Goal: Obtain resource: Download file/media

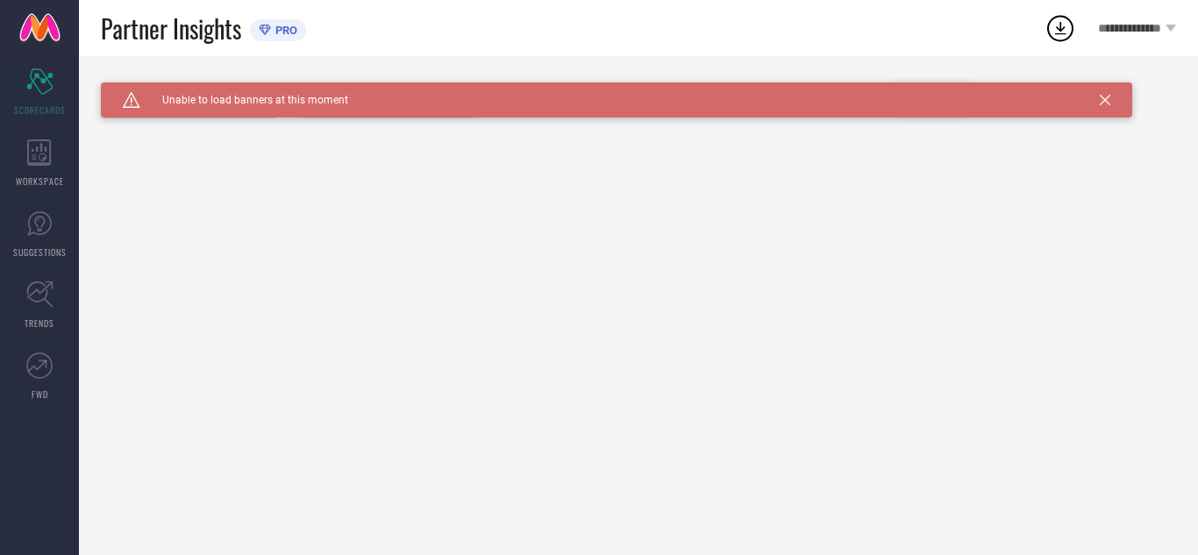
type input "All"
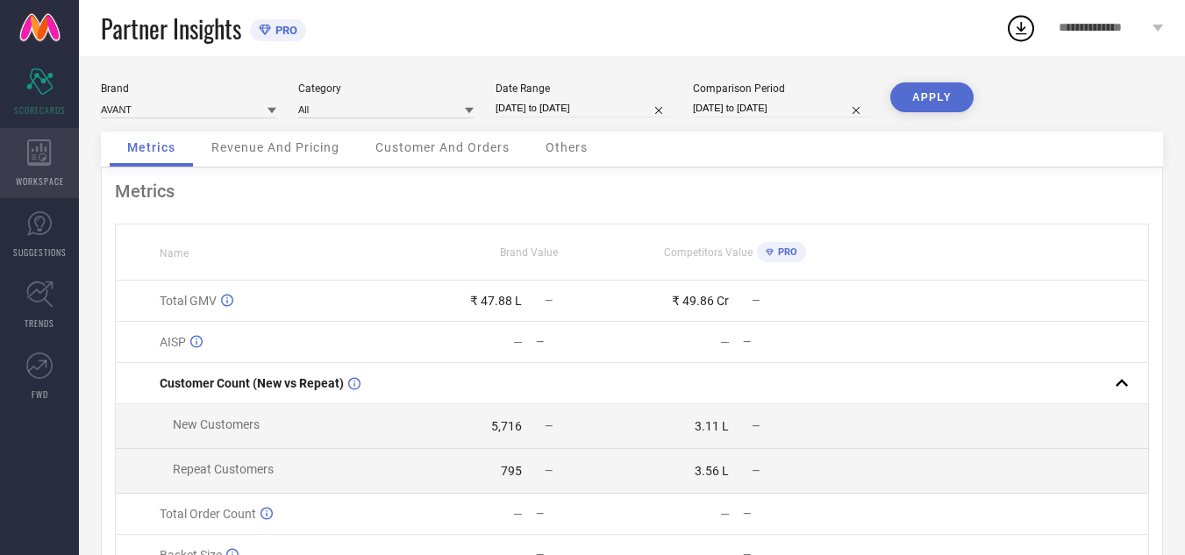
click at [42, 162] on icon at bounding box center [39, 152] width 24 height 26
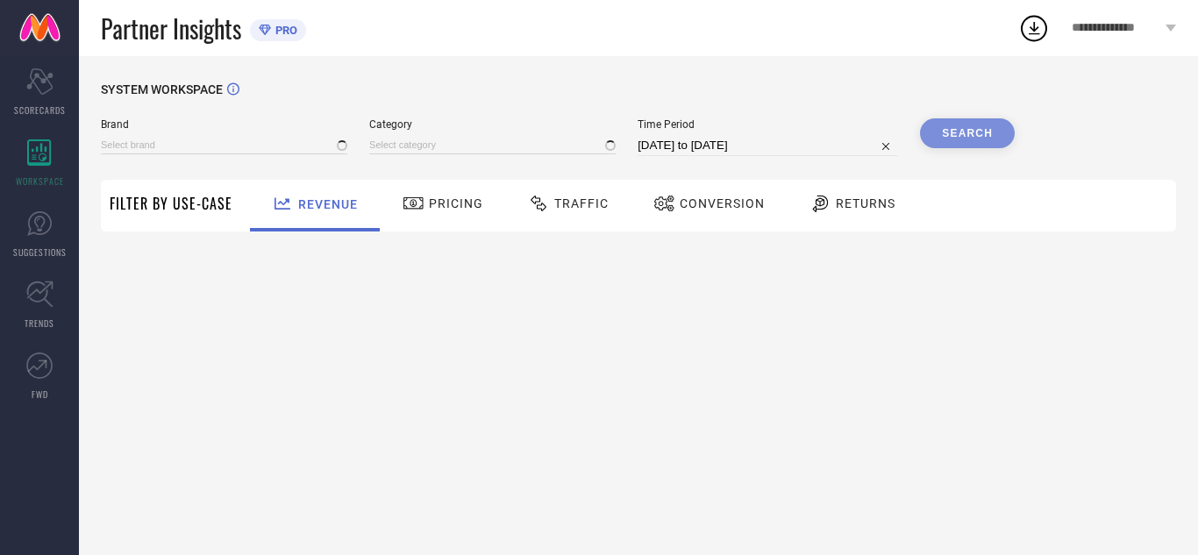
type input "AVANT"
type input "All"
click at [609, 196] on div "Traffic" at bounding box center [568, 206] width 125 height 52
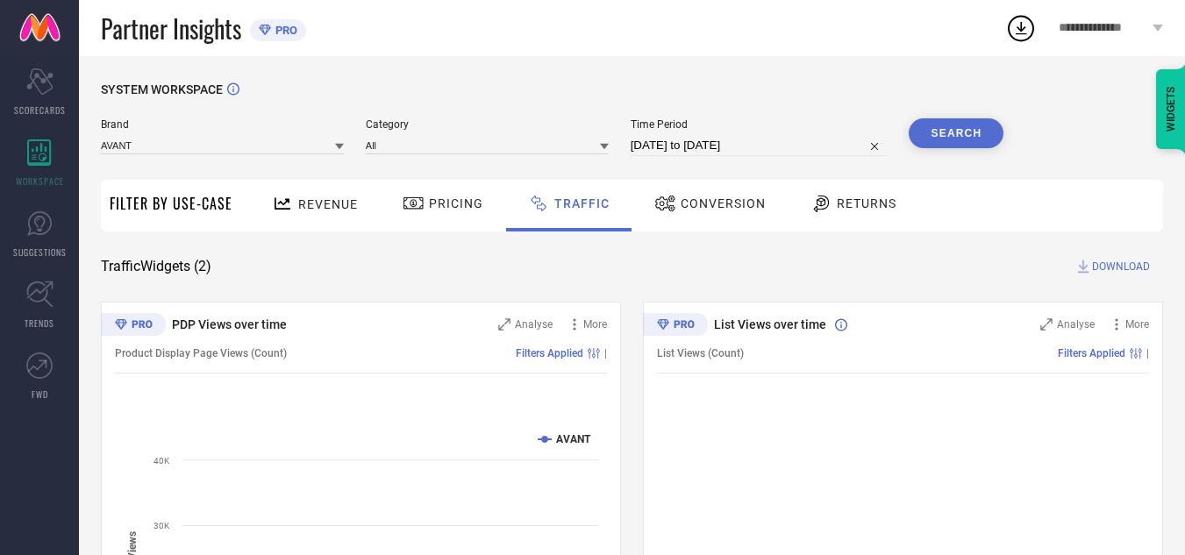
click at [703, 149] on input "[DATE] to [DATE]" at bounding box center [759, 145] width 257 height 21
select select "8"
select select "2025"
select select "9"
select select "2025"
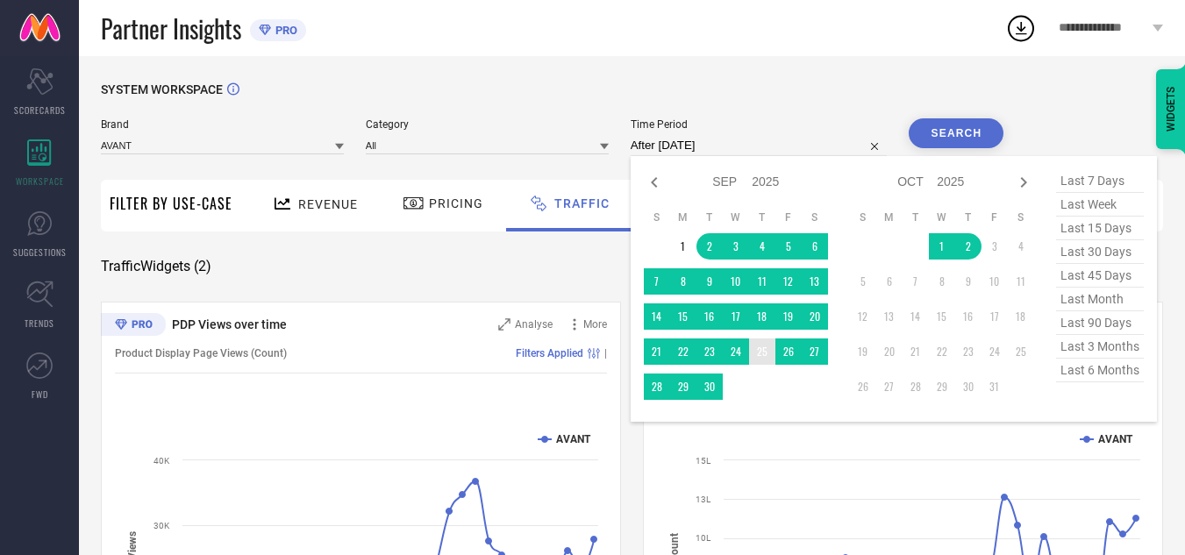
click at [760, 355] on td "25" at bounding box center [762, 352] width 26 height 26
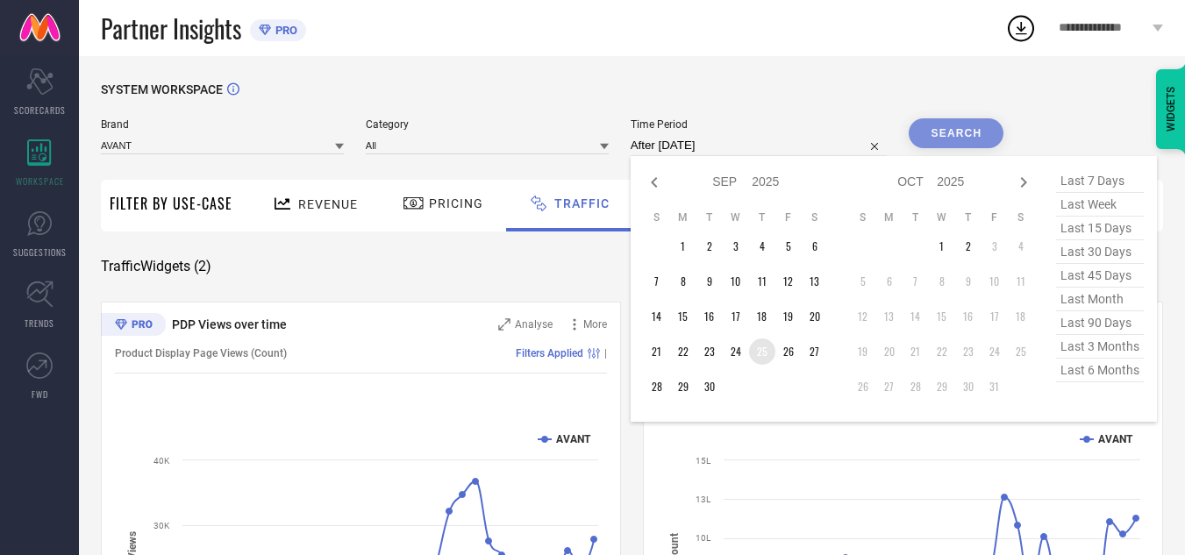
type input "[DATE] to [DATE]"
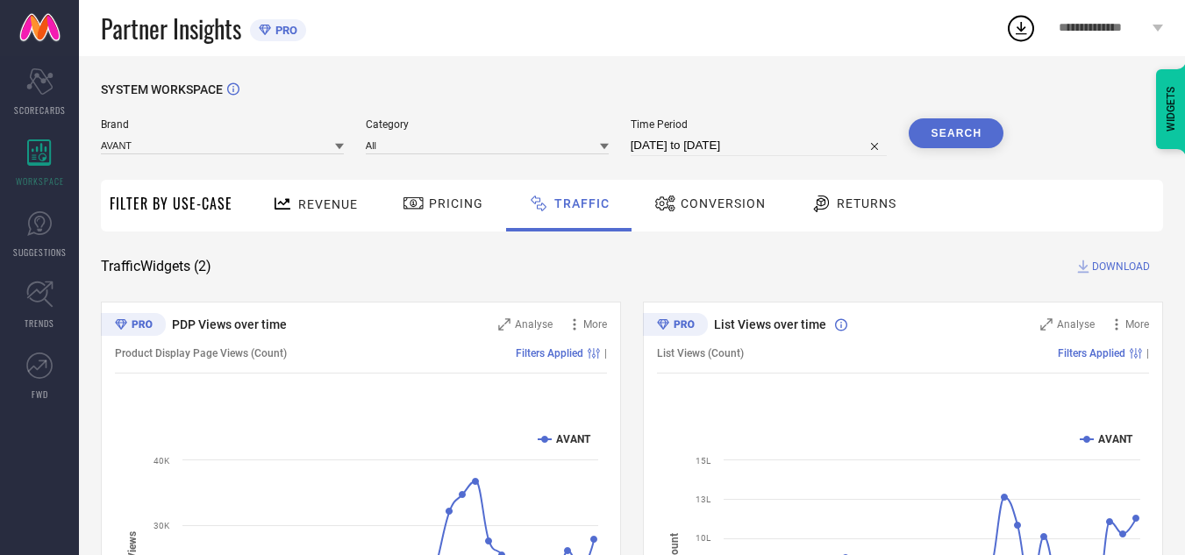
click at [927, 122] on button "Search" at bounding box center [956, 133] width 95 height 30
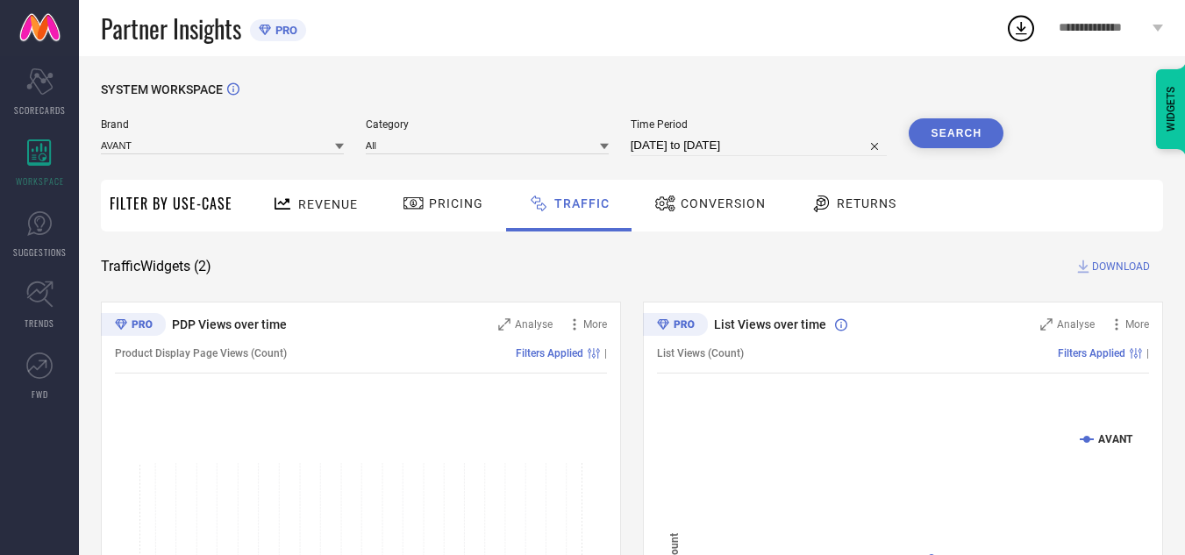
click at [1117, 268] on span "DOWNLOAD" at bounding box center [1121, 267] width 58 height 18
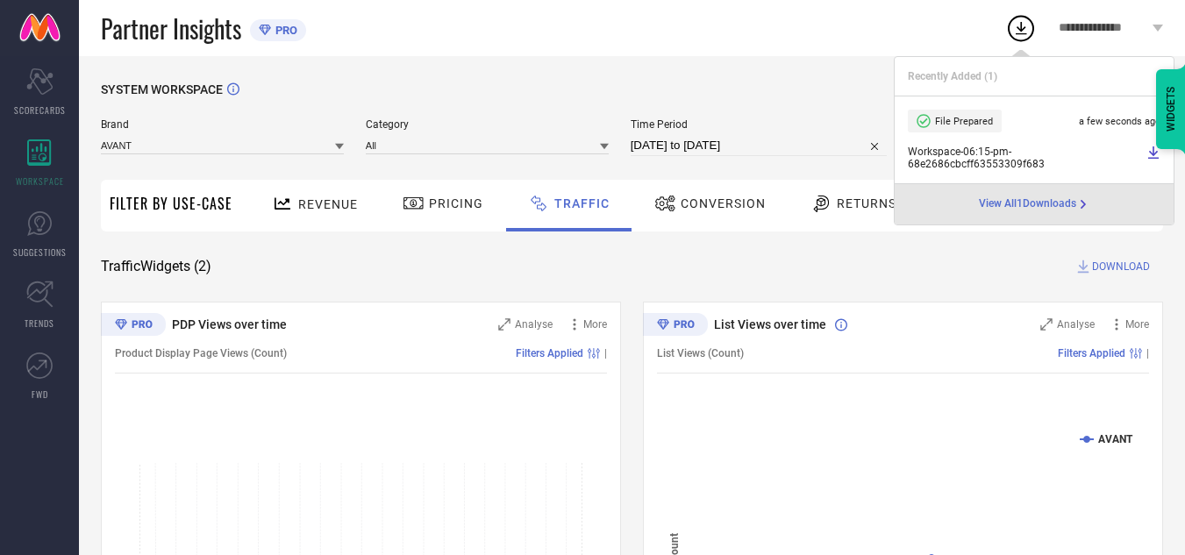
click at [761, 145] on input "[DATE] to [DATE]" at bounding box center [759, 145] width 257 height 21
select select "8"
select select "2025"
select select "9"
select select "2025"
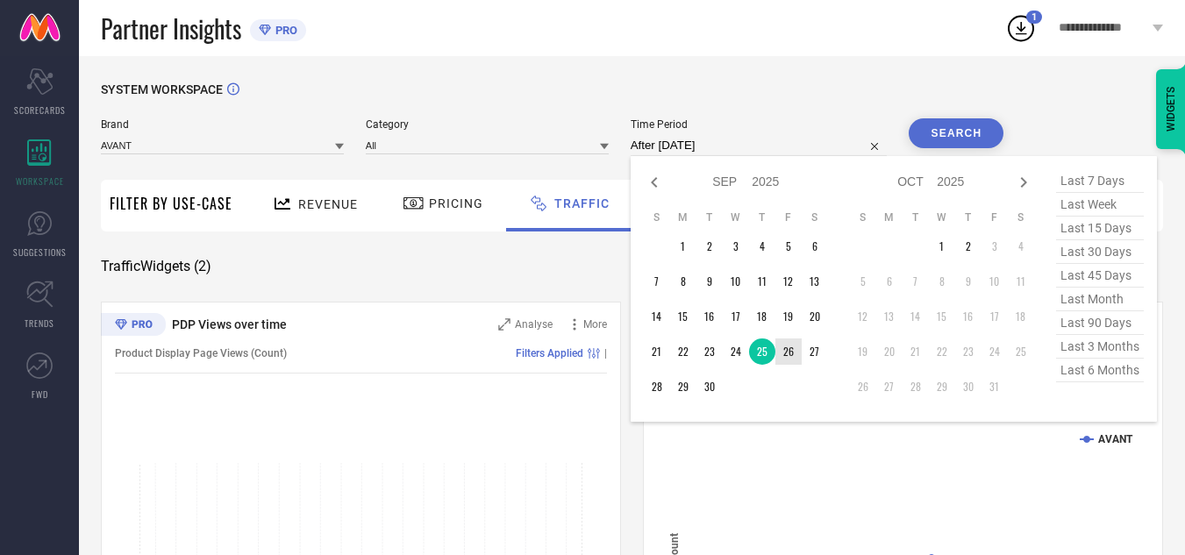
click at [792, 350] on td "26" at bounding box center [788, 352] width 26 height 26
type input "[DATE] to [DATE]"
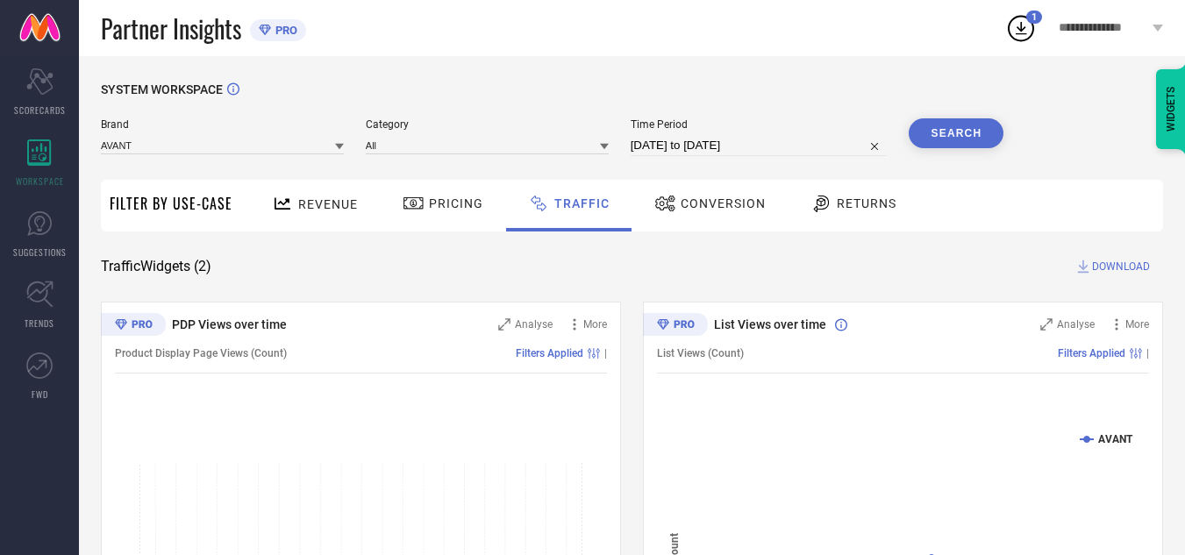
click at [932, 119] on button "Search" at bounding box center [956, 133] width 95 height 30
click at [1118, 261] on span "DOWNLOAD" at bounding box center [1121, 267] width 58 height 18
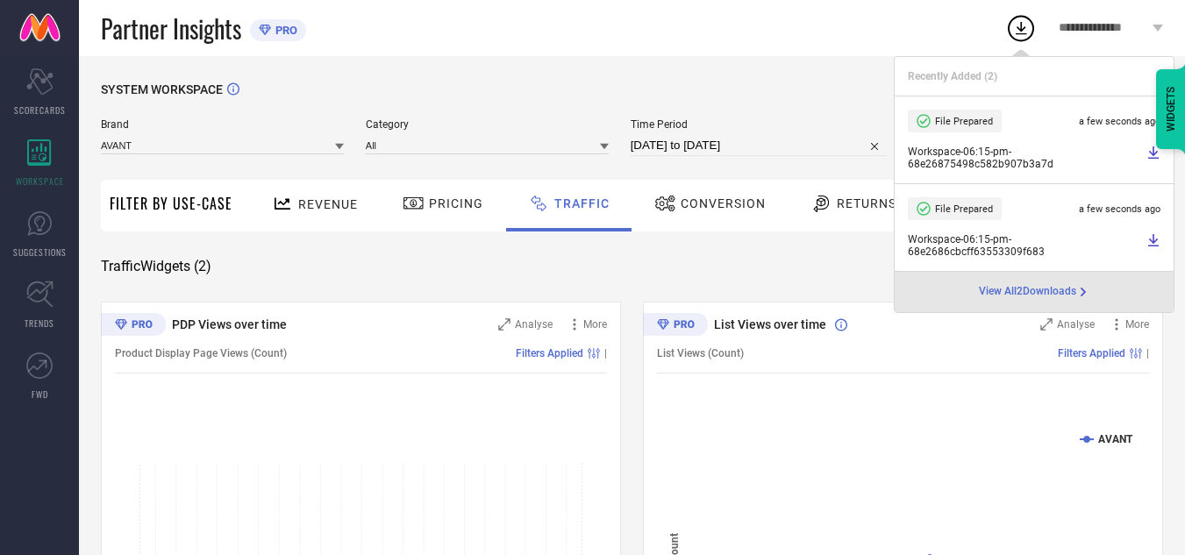
select select "8"
select select "2025"
select select "9"
select select "2025"
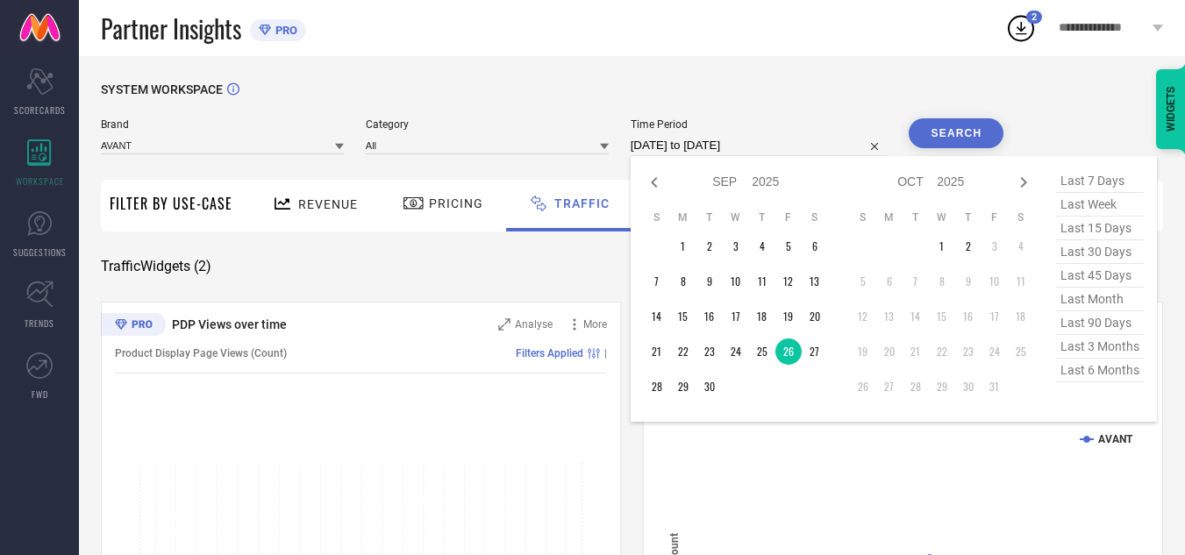
click at [787, 145] on input "[DATE] to [DATE]" at bounding box center [759, 145] width 257 height 21
click at [814, 359] on td "27" at bounding box center [815, 352] width 26 height 26
type input "[DATE] to [DATE]"
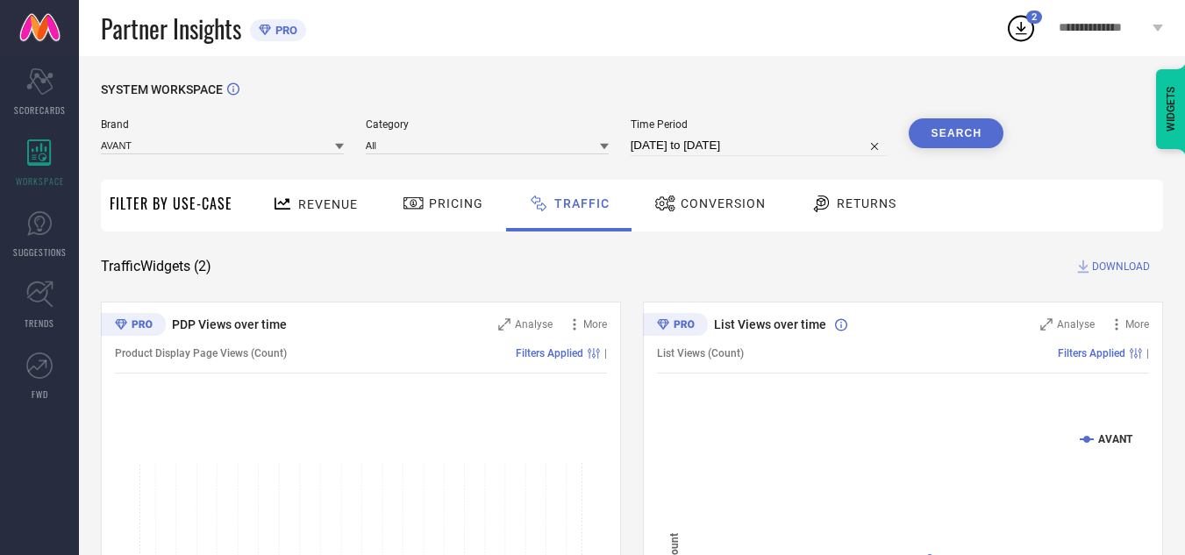
click at [938, 135] on button "Search" at bounding box center [956, 133] width 95 height 30
click at [1126, 263] on span "DOWNLOAD" at bounding box center [1121, 267] width 58 height 18
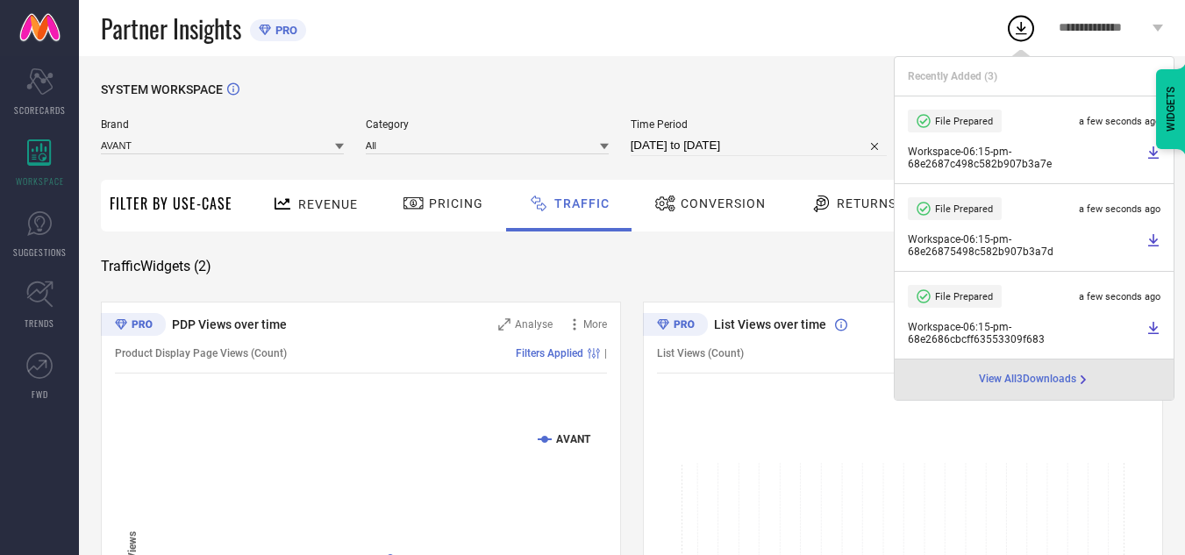
click at [746, 151] on input "[DATE] to [DATE]" at bounding box center [759, 145] width 257 height 21
select select "8"
select select "2025"
select select "9"
select select "2025"
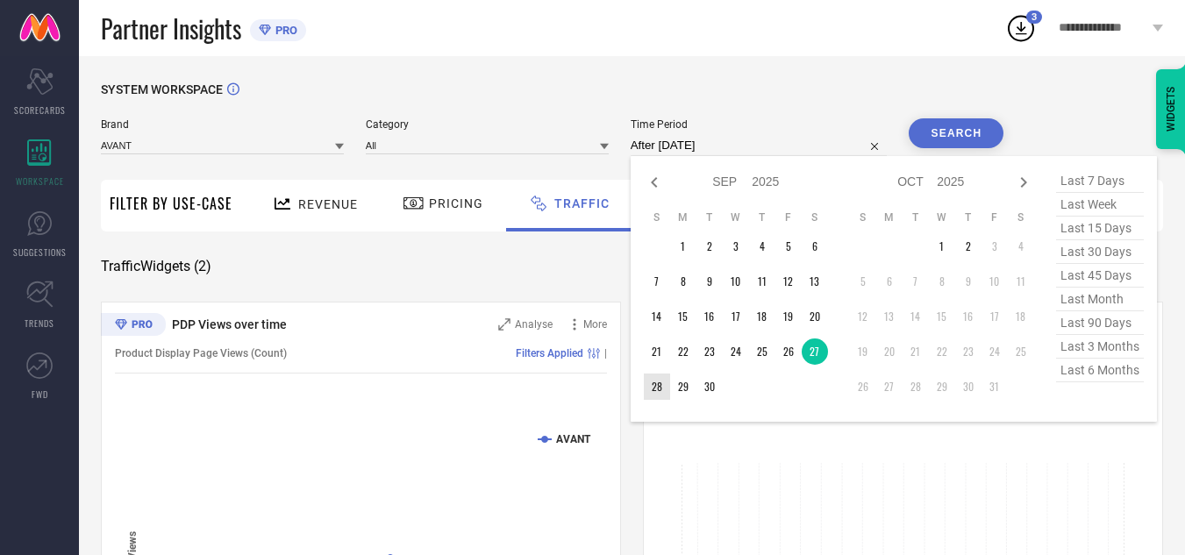
click at [664, 378] on td "28" at bounding box center [657, 387] width 26 height 26
type input "[DATE] to [DATE]"
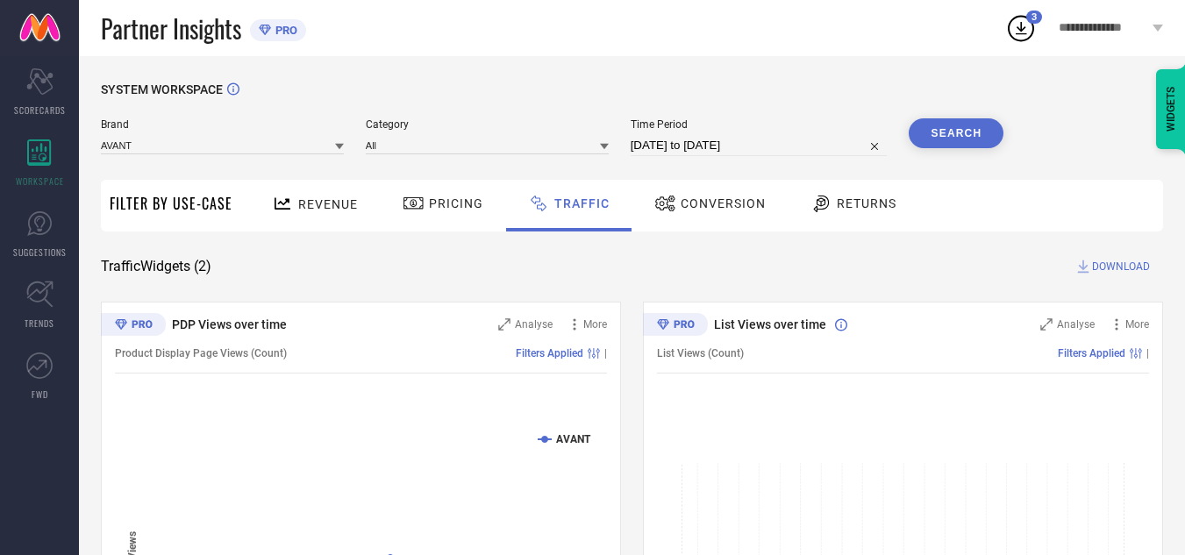
click at [975, 128] on button "Search" at bounding box center [956, 133] width 95 height 30
click at [1107, 268] on span "DOWNLOAD" at bounding box center [1121, 267] width 58 height 18
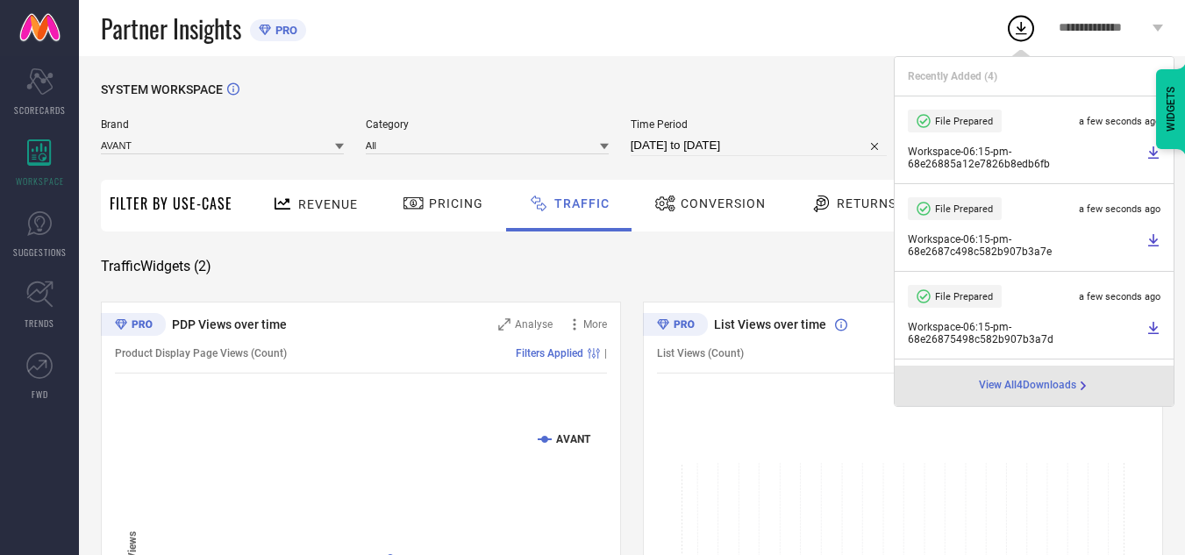
click at [825, 40] on div "Partner Insights PRO" at bounding box center [553, 28] width 904 height 56
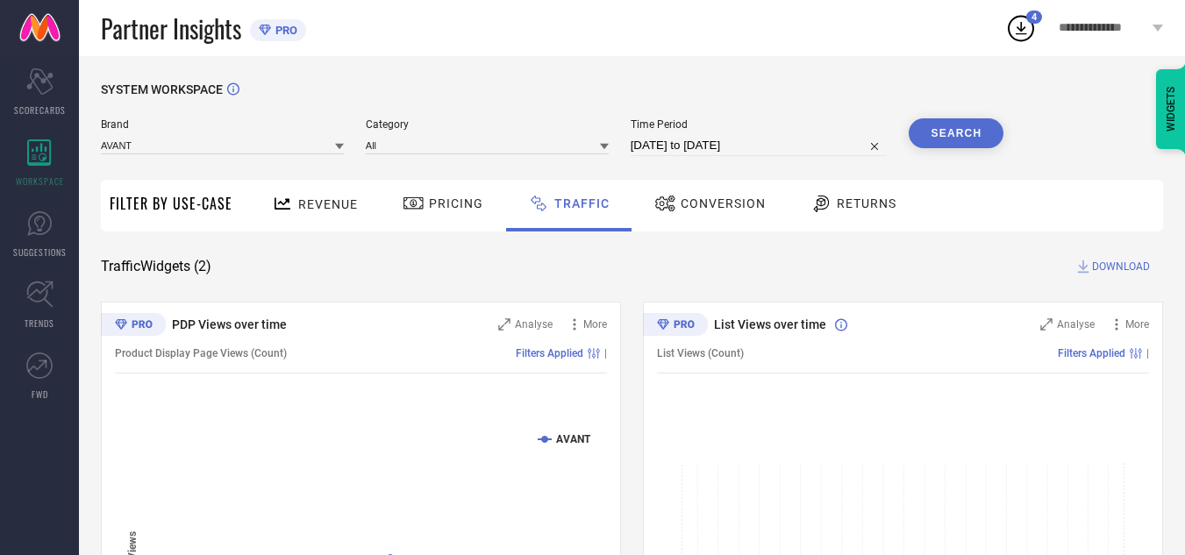
click at [757, 146] on input "[DATE] to [DATE]" at bounding box center [759, 145] width 257 height 21
select select "8"
select select "2025"
select select "9"
select select "2025"
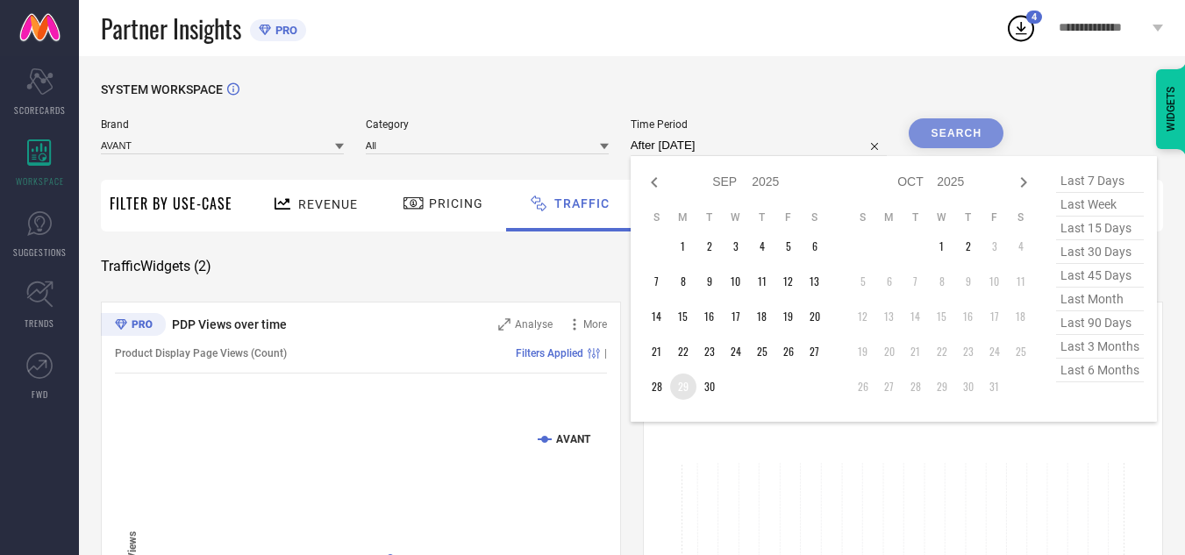
click at [689, 392] on td "29" at bounding box center [683, 387] width 26 height 26
type input "[DATE] to [DATE]"
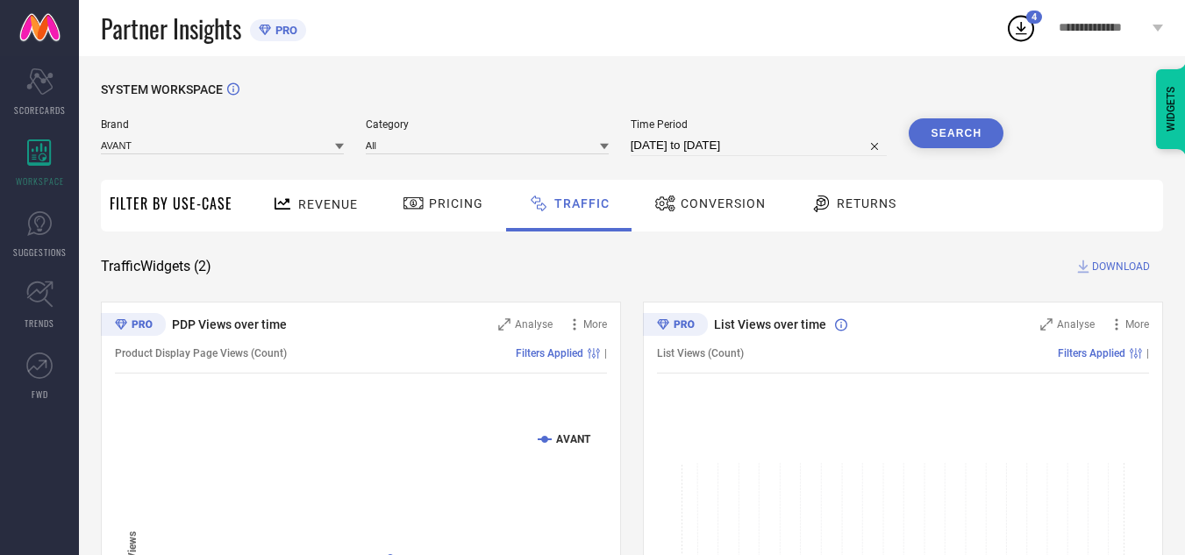
click at [958, 138] on button "Search" at bounding box center [956, 133] width 95 height 30
click at [1127, 269] on span "DOWNLOAD" at bounding box center [1121, 267] width 58 height 18
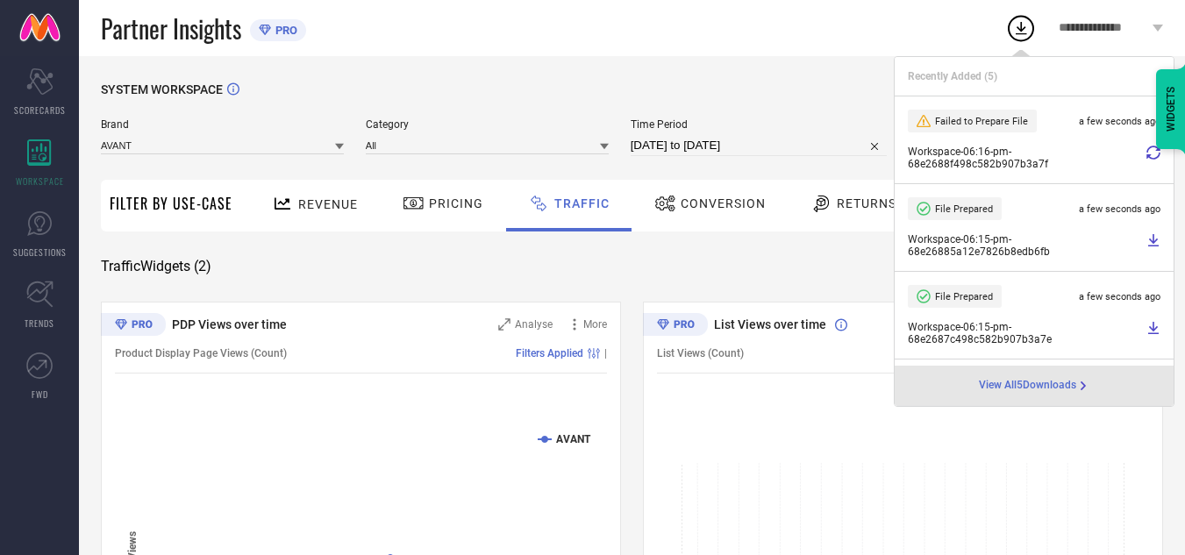
click at [827, 26] on div "Partner Insights PRO" at bounding box center [553, 28] width 904 height 56
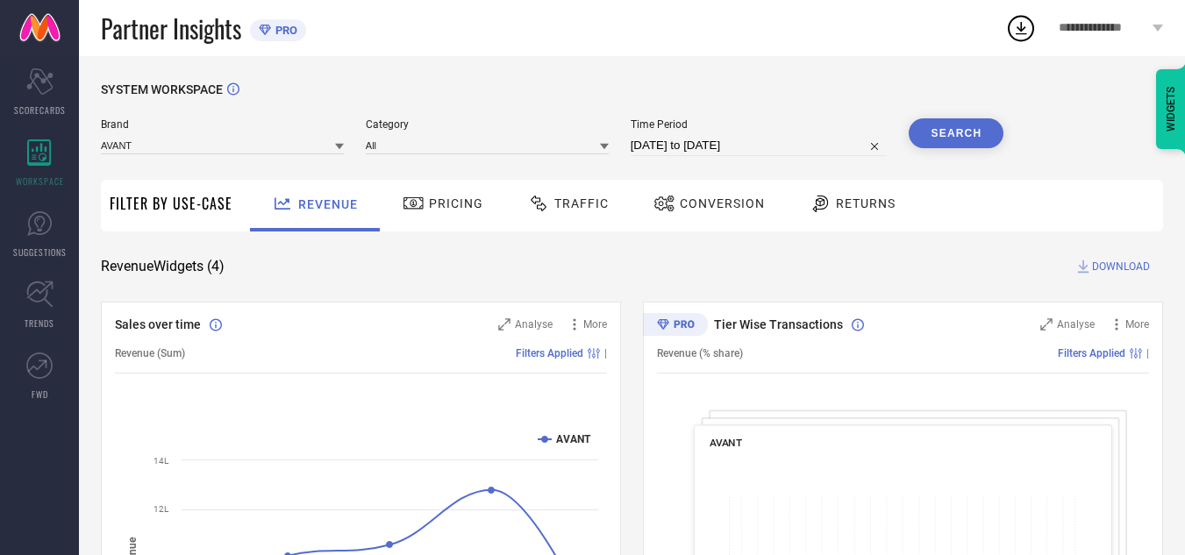
click at [695, 144] on input "[DATE] to [DATE]" at bounding box center [759, 145] width 257 height 21
select select "8"
select select "2025"
select select "9"
select select "2025"
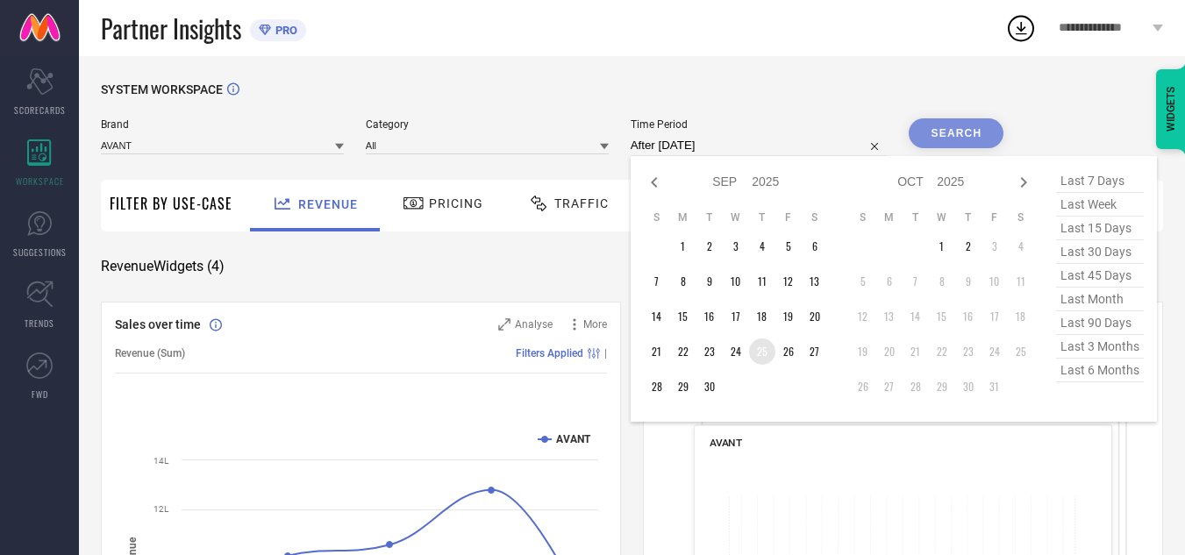
click at [767, 350] on td "25" at bounding box center [762, 352] width 26 height 26
type input "[DATE] to [DATE]"
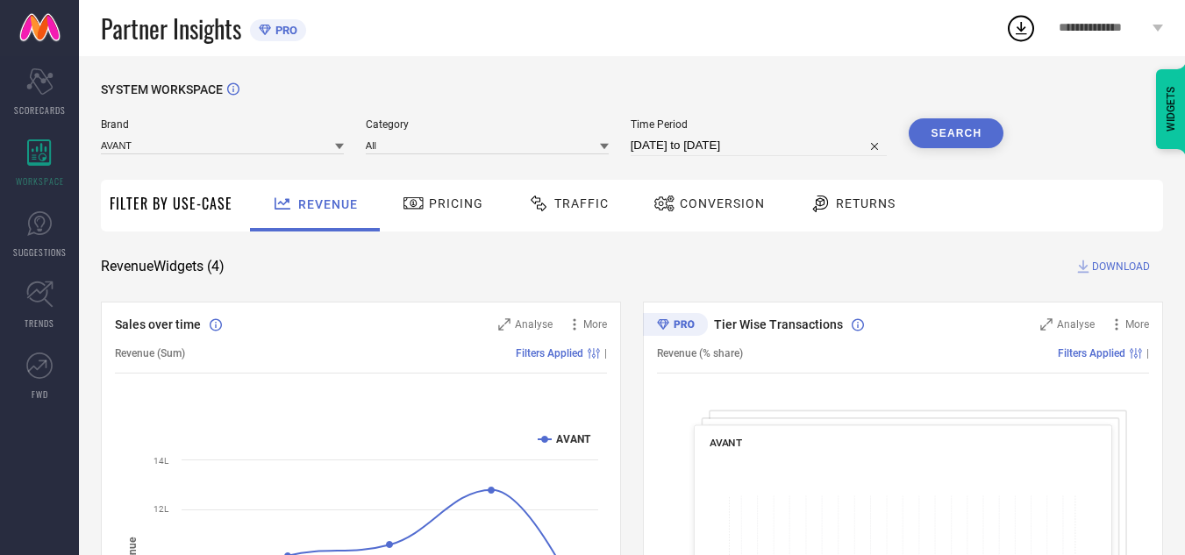
click at [932, 128] on button "Search" at bounding box center [956, 133] width 95 height 30
click at [560, 203] on span "Traffic" at bounding box center [581, 203] width 54 height 14
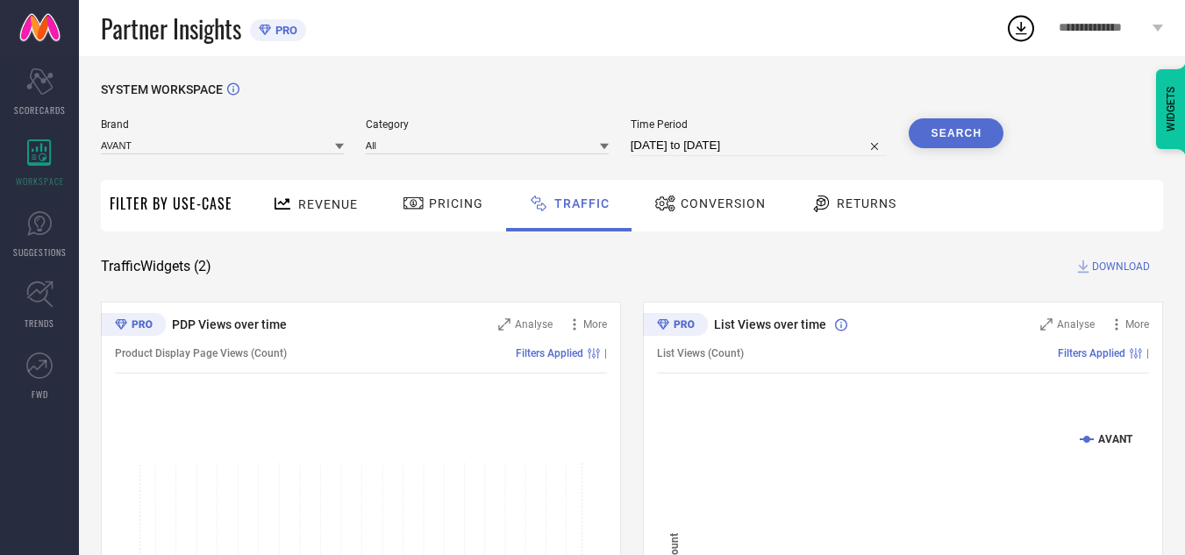
click at [771, 148] on input "[DATE] to [DATE]" at bounding box center [759, 145] width 257 height 21
select select "8"
select select "2025"
select select "9"
select select "2025"
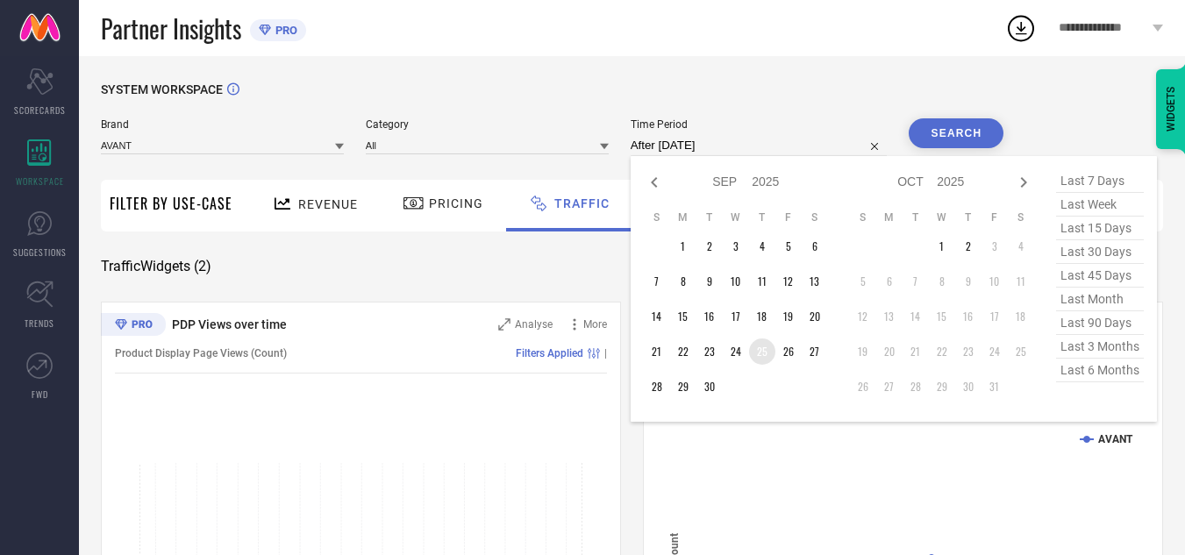
click at [762, 345] on td "25" at bounding box center [762, 352] width 26 height 26
type input "[DATE] to [DATE]"
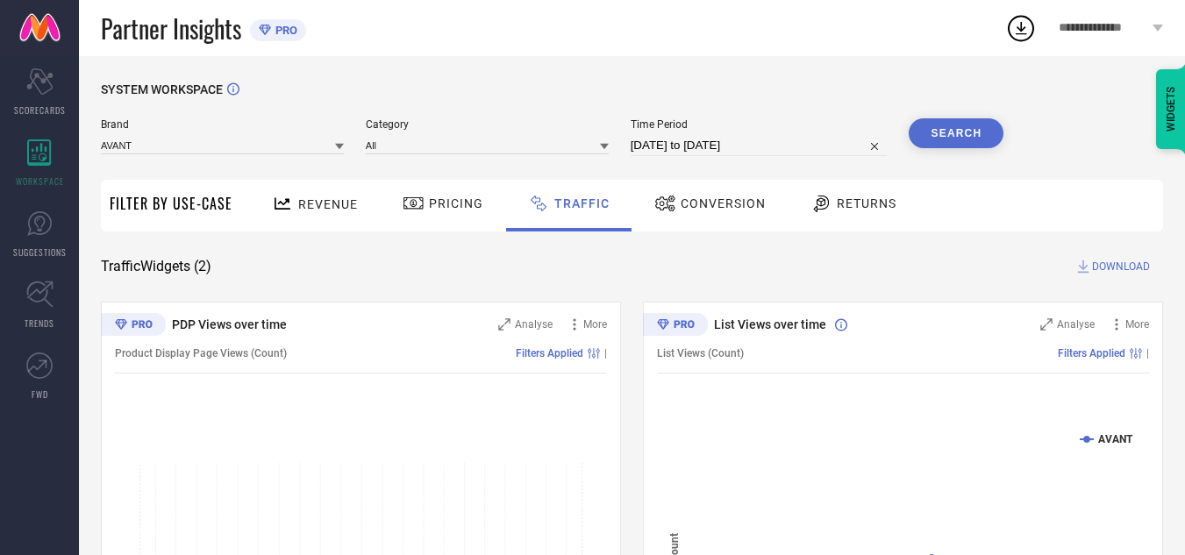
click at [974, 139] on button "Search" at bounding box center [956, 133] width 95 height 30
click at [1108, 265] on span "DOWNLOAD" at bounding box center [1121, 267] width 58 height 18
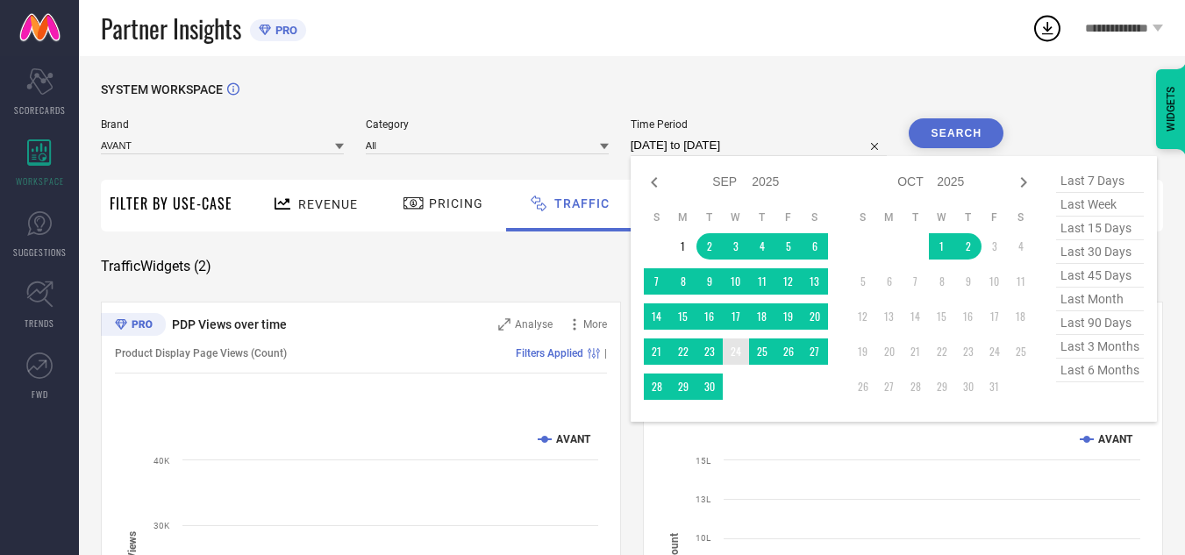
select select "8"
select select "2025"
select select "9"
select select "2025"
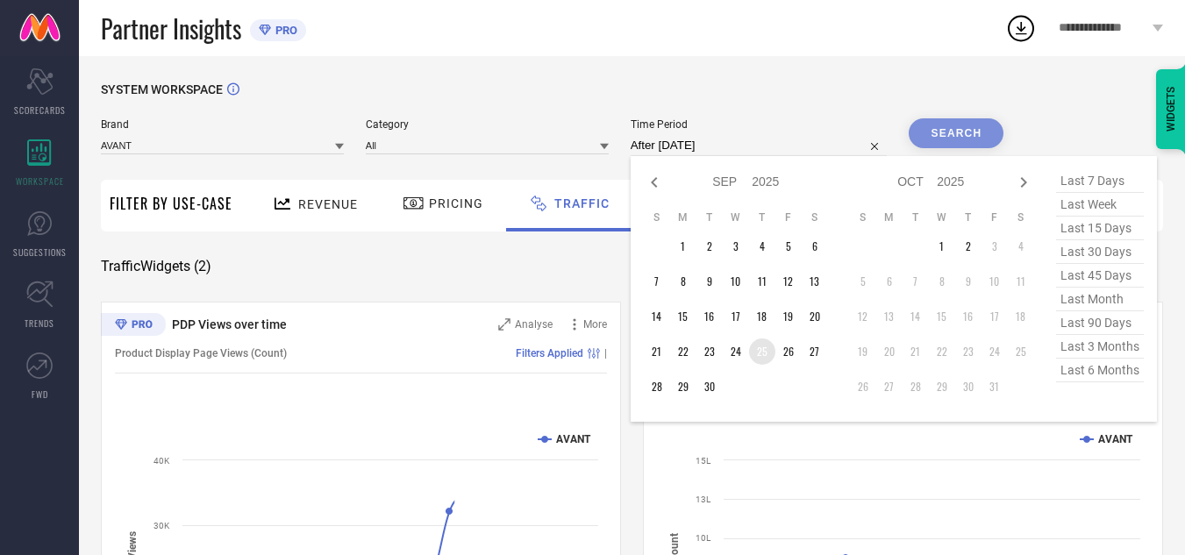
click at [760, 359] on td "25" at bounding box center [762, 352] width 26 height 26
type input "[DATE] to [DATE]"
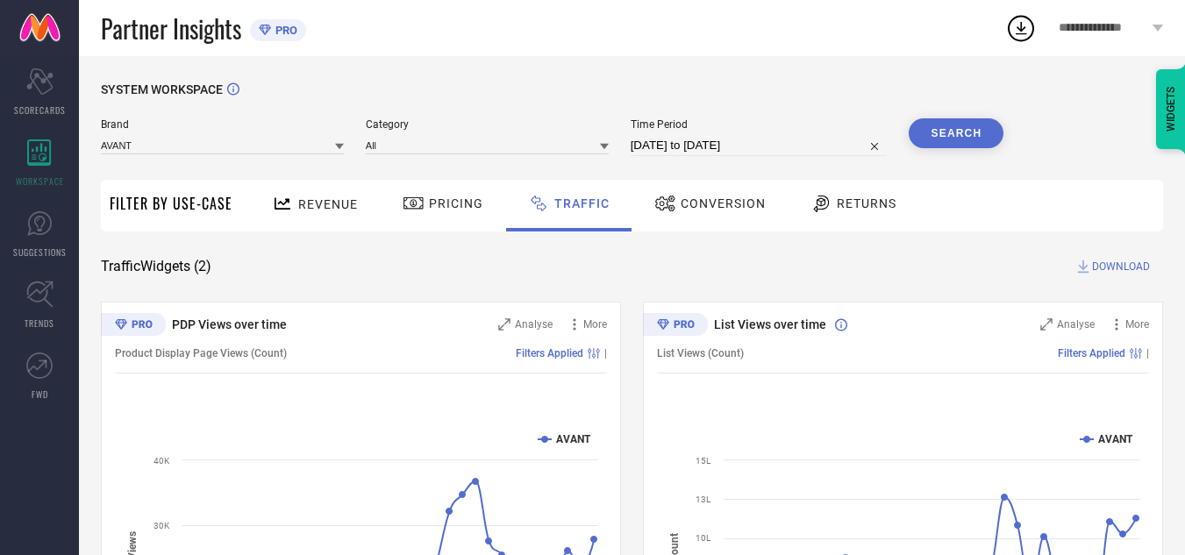
click at [964, 132] on button "Search" at bounding box center [956, 133] width 95 height 30
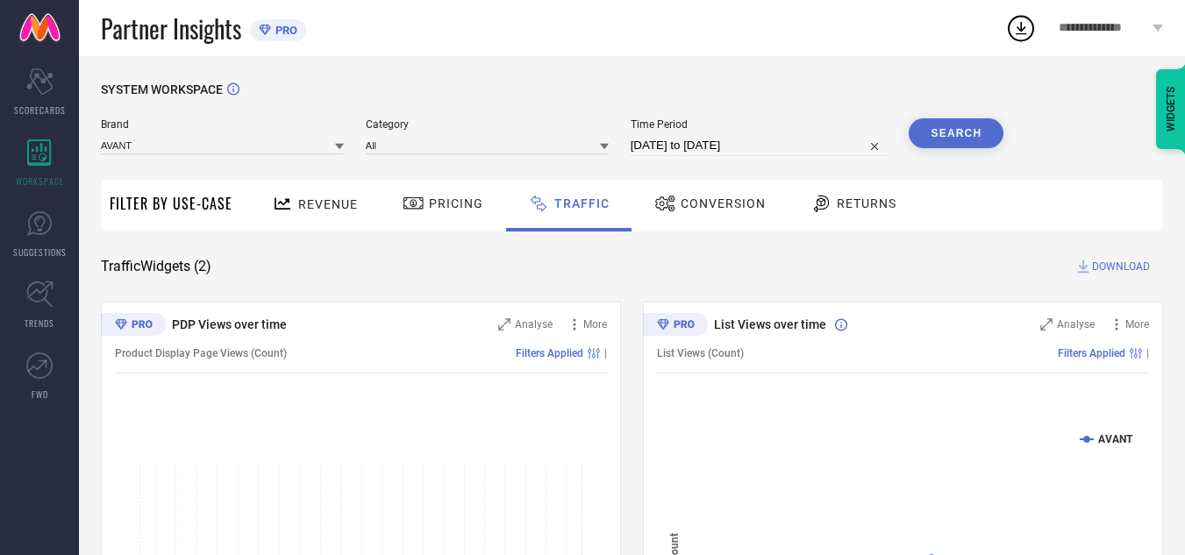
click at [964, 132] on button "Search" at bounding box center [956, 133] width 95 height 30
click at [1090, 270] on icon at bounding box center [1083, 267] width 18 height 18
click at [579, 31] on div "Partner Insights PRO" at bounding box center [553, 28] width 904 height 56
